Goal: Check status: Check status

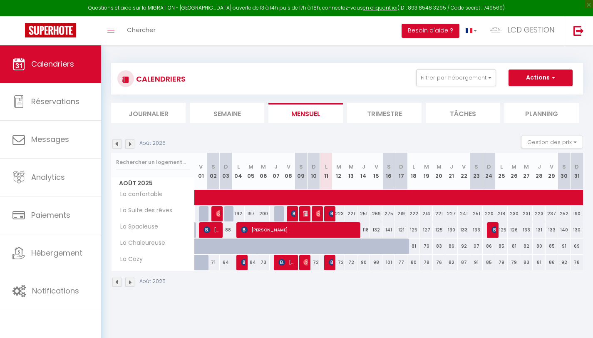
select select "KO"
select select "0"
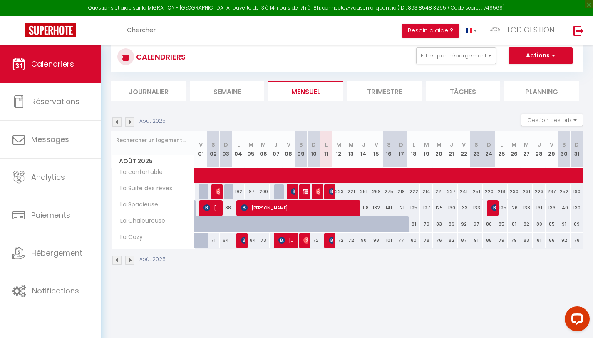
click at [289, 190] on div at bounding box center [293, 192] width 12 height 16
click at [294, 191] on img at bounding box center [294, 191] width 7 height 7
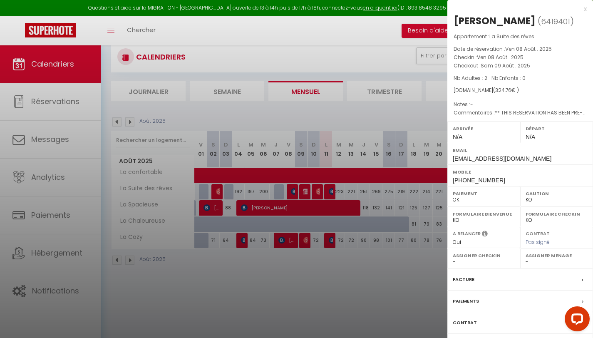
click at [381, 262] on div at bounding box center [296, 169] width 593 height 338
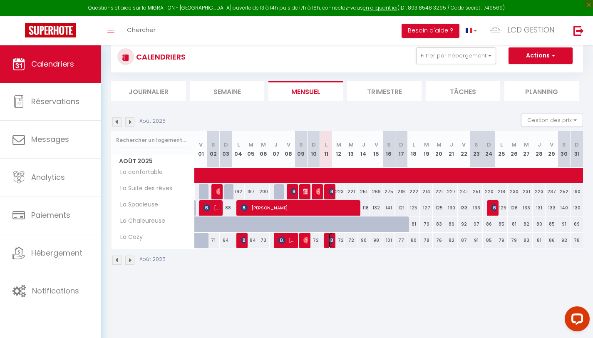
click at [329, 236] on span "[PERSON_NAME]" at bounding box center [331, 240] width 4 height 16
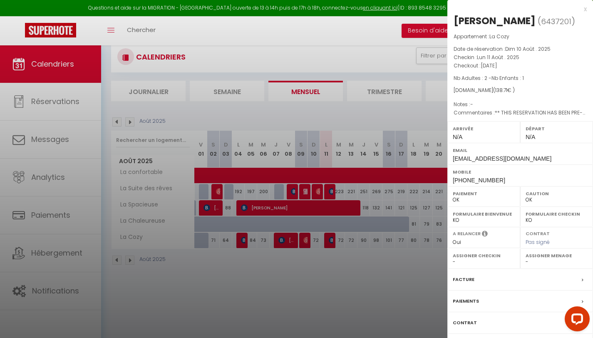
click at [332, 193] on div at bounding box center [296, 169] width 593 height 338
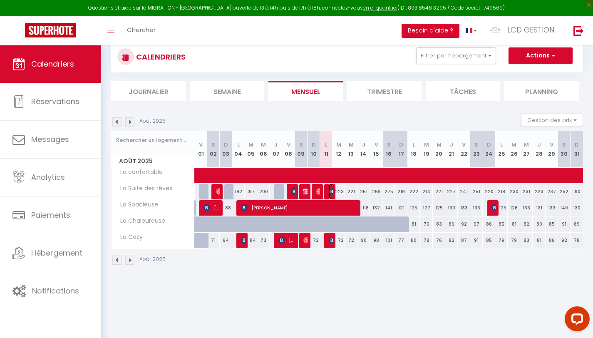
click at [332, 193] on img at bounding box center [332, 191] width 7 height 7
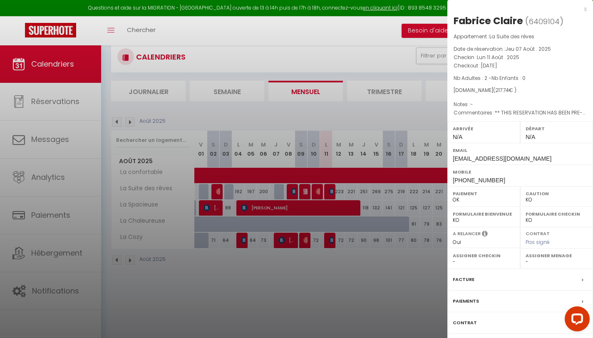
click at [332, 236] on div at bounding box center [296, 169] width 593 height 338
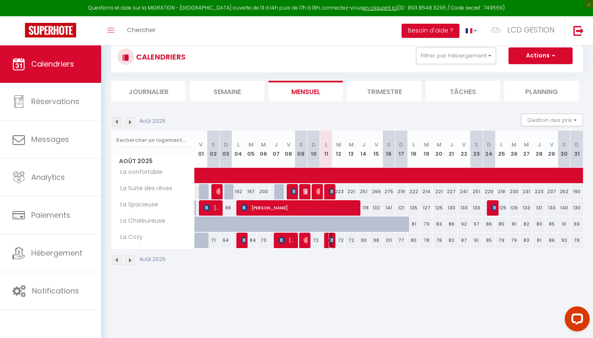
click at [332, 236] on span "[PERSON_NAME]" at bounding box center [331, 240] width 4 height 16
select select "OK"
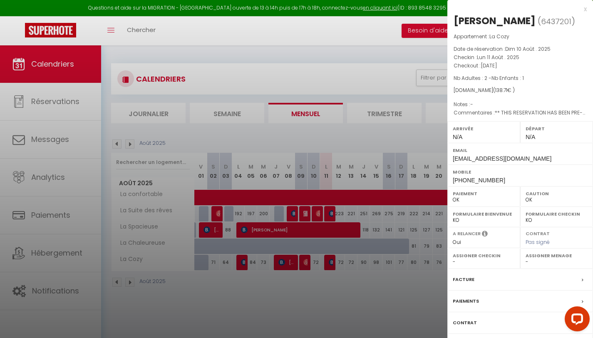
click at [388, 132] on div at bounding box center [296, 169] width 593 height 338
